Goal: Communication & Community: Answer question/provide support

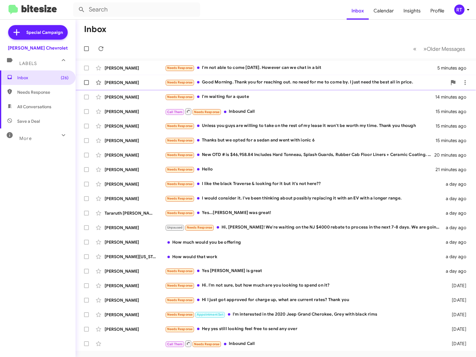
click at [251, 84] on div "Needs Response Good Morning. Thank you for reaching out. no need for me to come…" at bounding box center [306, 82] width 282 height 7
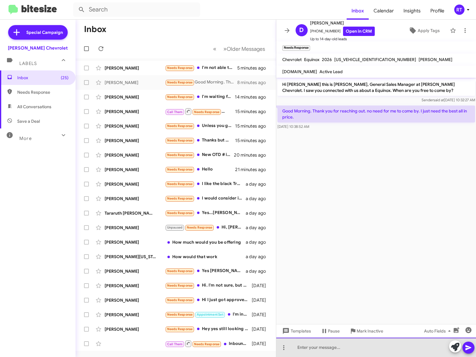
click at [304, 345] on div at bounding box center [376, 346] width 200 height 19
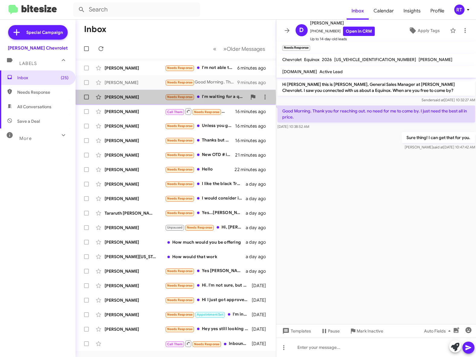
click at [124, 98] on div "[PERSON_NAME]" at bounding box center [135, 97] width 60 height 6
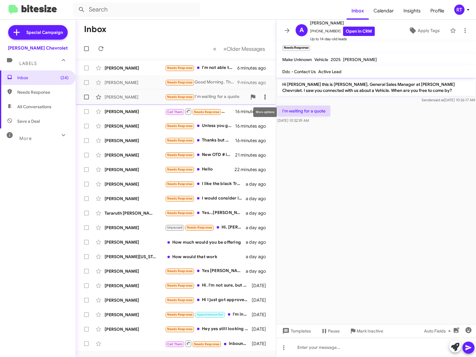
click at [264, 99] on icon at bounding box center [264, 96] width 7 height 7
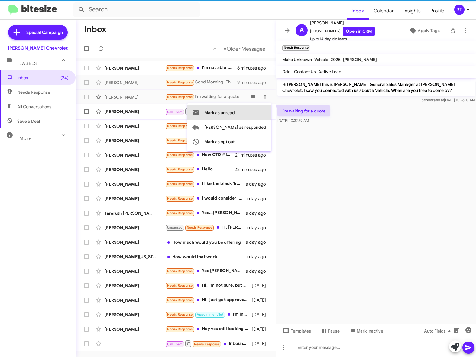
click at [263, 111] on button "Mark as unread" at bounding box center [229, 112] width 84 height 15
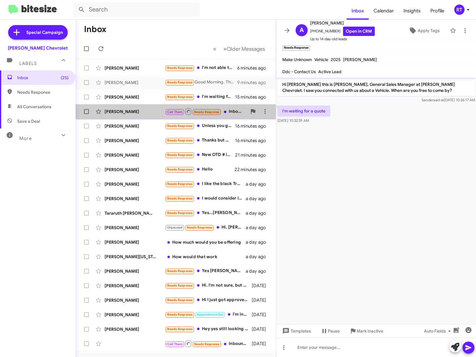
click at [117, 112] on div "[PERSON_NAME]" at bounding box center [135, 111] width 60 height 6
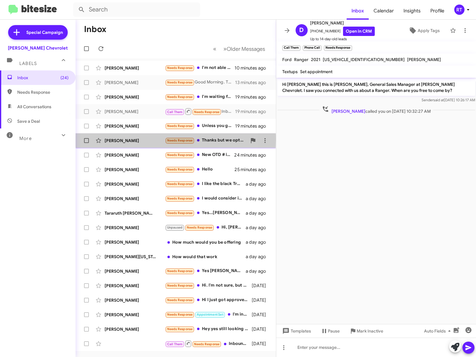
click at [113, 140] on div "[PERSON_NAME]" at bounding box center [135, 140] width 60 height 6
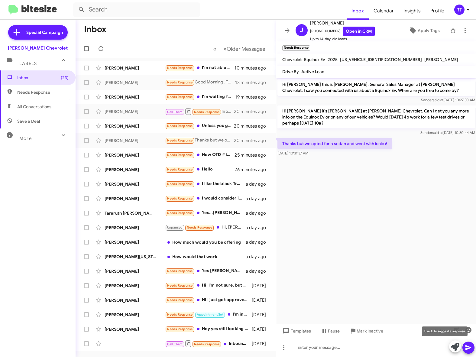
click at [454, 346] on icon at bounding box center [455, 347] width 8 height 8
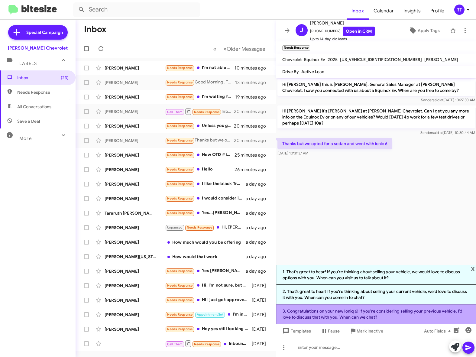
click at [416, 314] on li "3. Congratulations on your new Ioniq 6! If you're considering selling your prev…" at bounding box center [376, 314] width 200 height 20
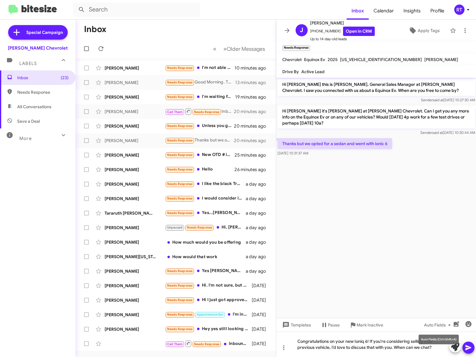
click at [433, 346] on mat-tooltip-component "Auto Fields (Ctrl+Shift+A)" at bounding box center [438, 339] width 49 height 18
click at [433, 345] on mat-tooltip-component "Auto Fields (Ctrl+Shift+A)" at bounding box center [438, 339] width 49 height 18
click at [430, 347] on mat-tooltip-component "Auto Fields (Ctrl+Shift+A)" at bounding box center [438, 339] width 49 height 18
click at [431, 345] on mat-tooltip-component "Auto Fields (Ctrl+Shift+A)" at bounding box center [438, 339] width 49 height 18
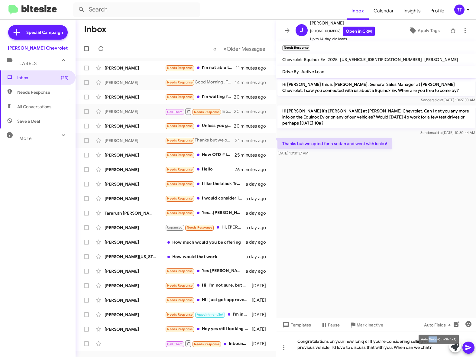
click at [435, 348] on mat-tooltip-component "Auto Fields (Ctrl+Shift+A)" at bounding box center [438, 339] width 49 height 18
click at [398, 301] on cdk-virtual-scroll-viewport "Hi [PERSON_NAME] this is [PERSON_NAME], General Sales Manager at [PERSON_NAME] …" at bounding box center [376, 198] width 200 height 240
click at [434, 346] on div "Congratulations on your new Ioniq 6! If you're considering selling your previou…" at bounding box center [376, 343] width 200 height 25
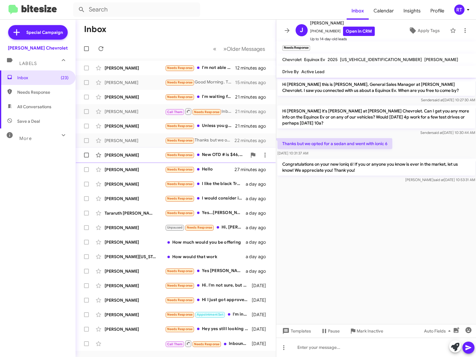
click at [115, 155] on div "[PERSON_NAME]" at bounding box center [135, 155] width 60 height 6
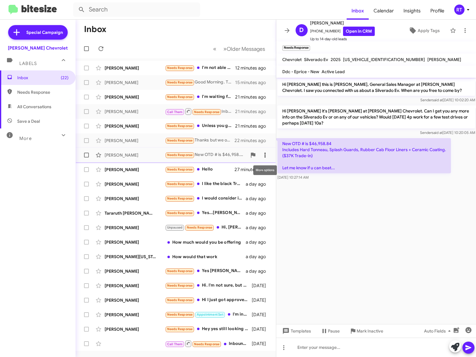
click at [265, 155] on icon at bounding box center [264, 155] width 1 height 5
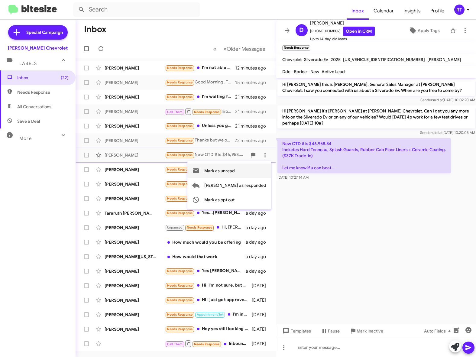
click at [235, 171] on span "Mark as unread" at bounding box center [219, 170] width 31 height 15
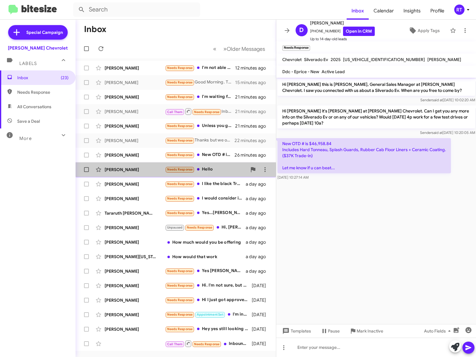
click at [127, 172] on div "[PERSON_NAME]" at bounding box center [135, 169] width 60 height 6
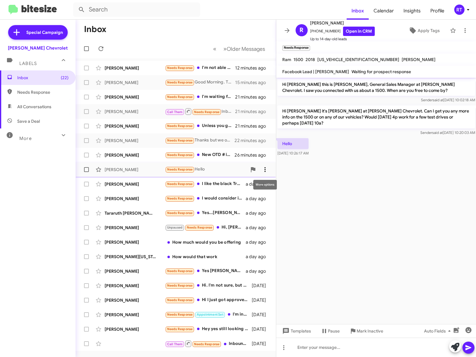
click at [266, 169] on icon at bounding box center [264, 169] width 7 height 7
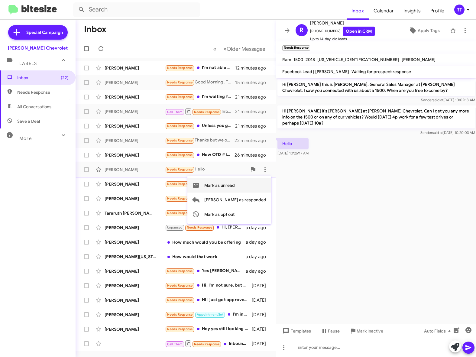
click at [235, 185] on span "Mark as unread" at bounding box center [219, 185] width 31 height 15
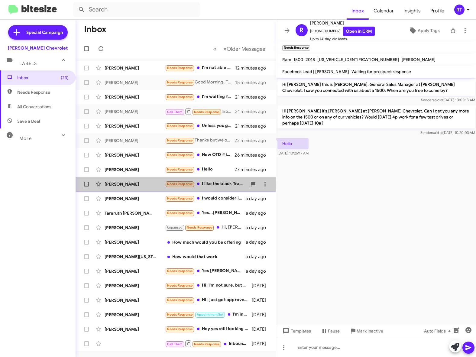
click at [129, 185] on div "[PERSON_NAME]" at bounding box center [135, 184] width 60 height 6
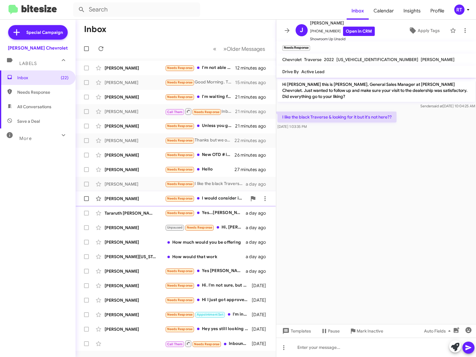
click at [127, 197] on div "[PERSON_NAME]" at bounding box center [135, 198] width 60 height 6
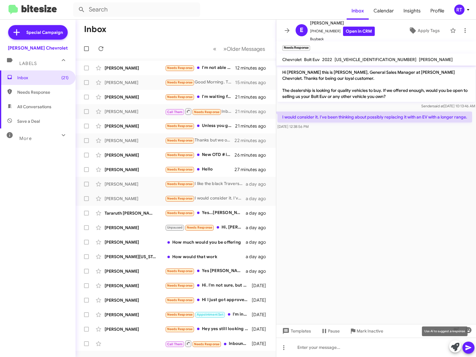
click at [453, 347] on icon at bounding box center [455, 347] width 8 height 8
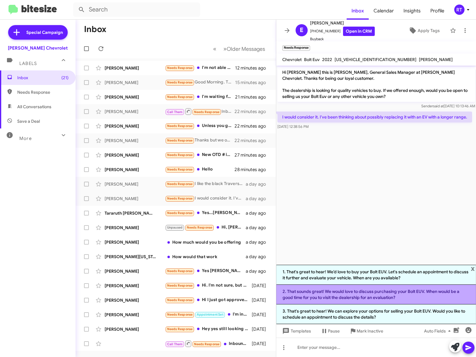
click at [363, 291] on li "2. That sounds great! We would love to discuss purchasing your Bolt EUV. When w…" at bounding box center [376, 295] width 200 height 20
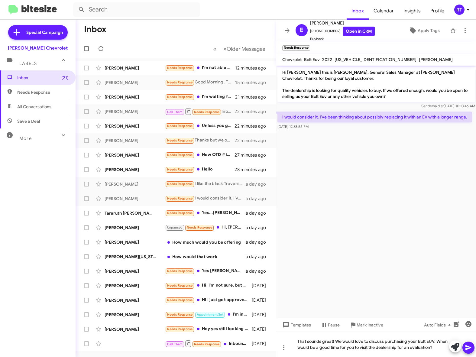
click at [466, 347] on icon at bounding box center [468, 347] width 7 height 7
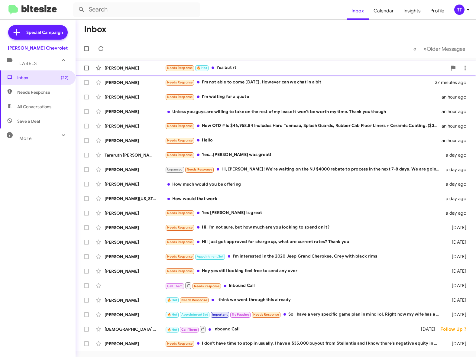
click at [227, 67] on div "Needs Response 🔥 Hot Yea but rt" at bounding box center [306, 67] width 282 height 7
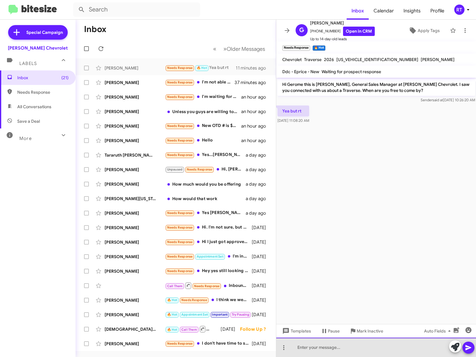
click at [303, 348] on div at bounding box center [376, 346] width 200 height 19
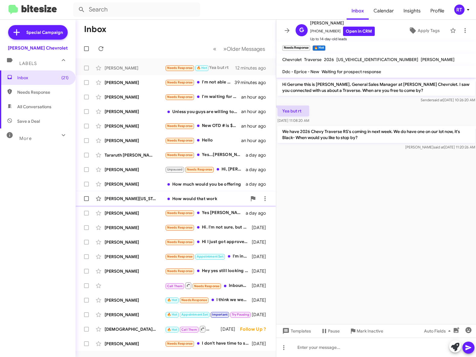
click at [114, 200] on div "[PERSON_NAME][US_STATE]" at bounding box center [135, 198] width 60 height 6
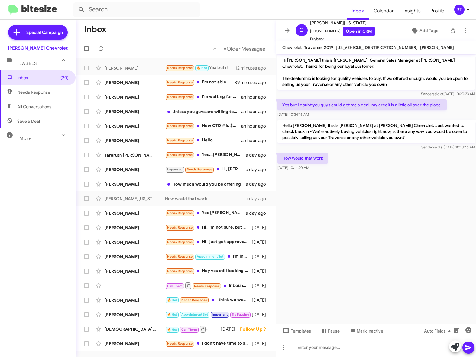
click at [307, 345] on div at bounding box center [376, 346] width 200 height 19
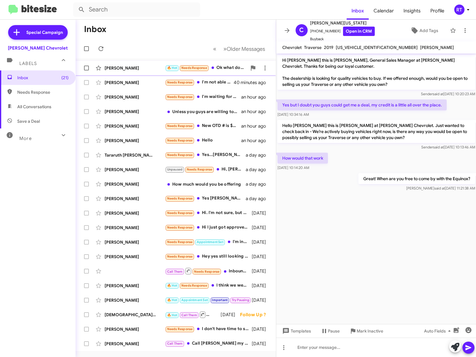
click at [124, 69] on div "Gerome Montanez" at bounding box center [135, 68] width 60 height 6
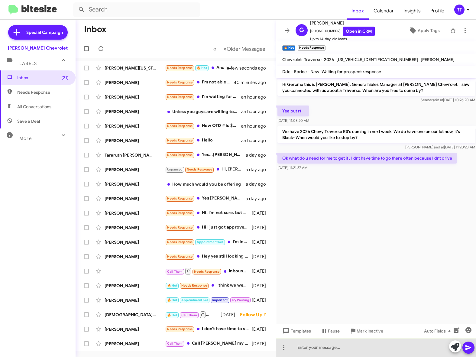
click at [300, 350] on div at bounding box center [376, 346] width 200 height 19
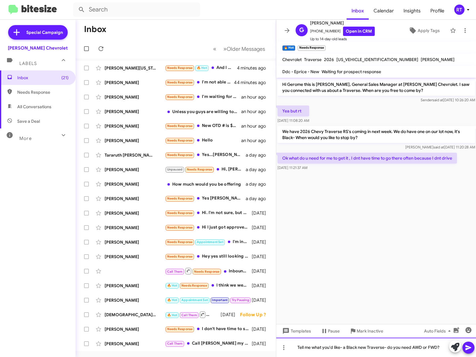
click at [443, 348] on div "Tell me what you'd like- a Black new Traverse- do you need AWD or FWD?" at bounding box center [376, 346] width 200 height 19
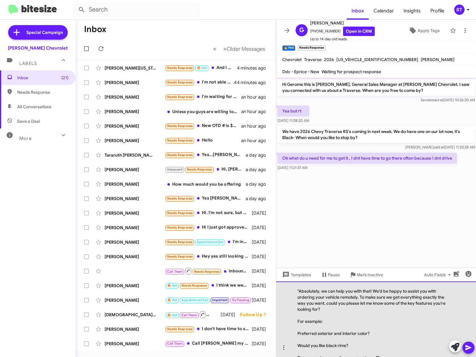
click at [300, 291] on div ""Absolutely, we can help you with that! We’d be happy to assist you with orderi…" at bounding box center [376, 319] width 200 height 76
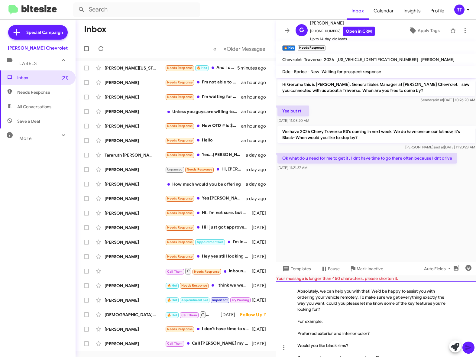
click at [371, 332] on div "Preferred exterior and interior color?" at bounding box center [373, 333] width 152 height 6
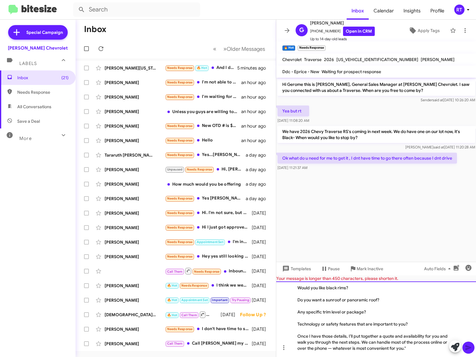
scroll to position [34, 0]
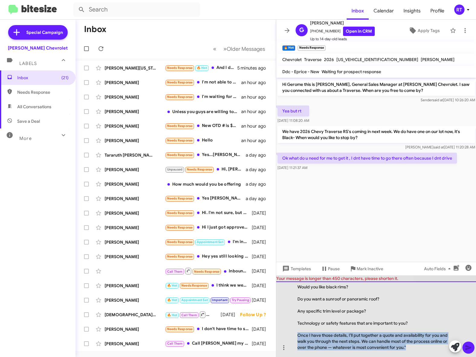
drag, startPoint x: 296, startPoint y: 334, endPoint x: 443, endPoint y: 351, distance: 148.1
click at [443, 351] on div "Absolutely, we can help you with that! We’d be happy to assist you with orderin…" at bounding box center [376, 319] width 200 height 76
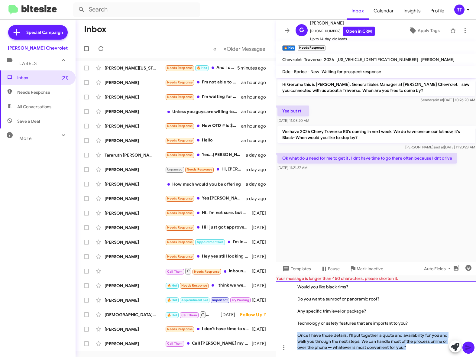
copy div "Once I have those details, I’ll put together a quote and availability for you a…"
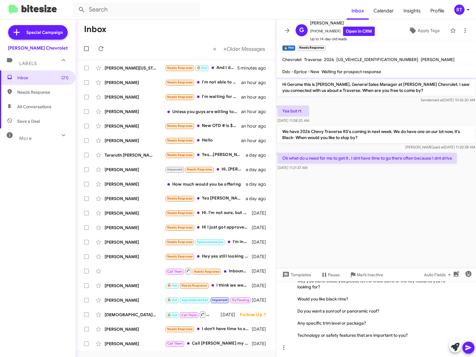
click at [466, 349] on icon at bounding box center [468, 347] width 6 height 5
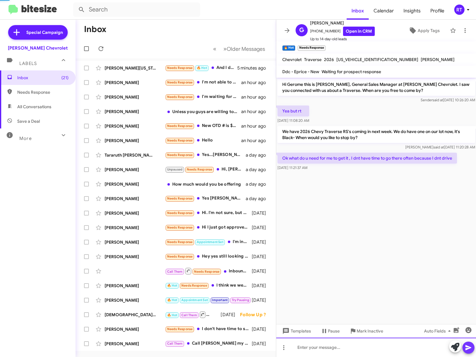
scroll to position [0, 0]
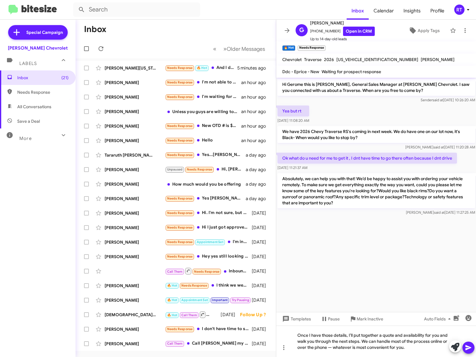
click at [466, 347] on icon at bounding box center [468, 347] width 7 height 7
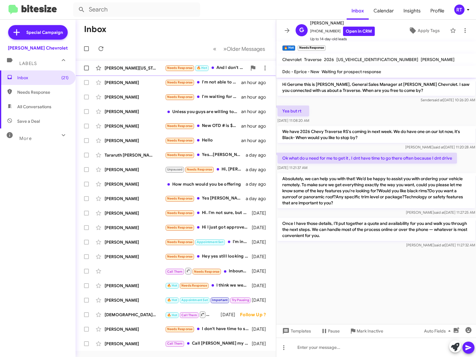
click at [128, 66] on div "[PERSON_NAME][US_STATE]" at bounding box center [135, 68] width 60 height 6
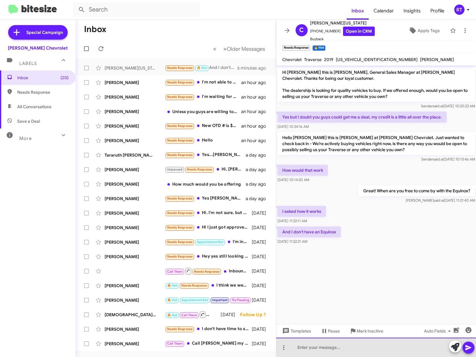
click at [301, 343] on div at bounding box center [376, 346] width 200 height 19
